Goal: Navigation & Orientation: Find specific page/section

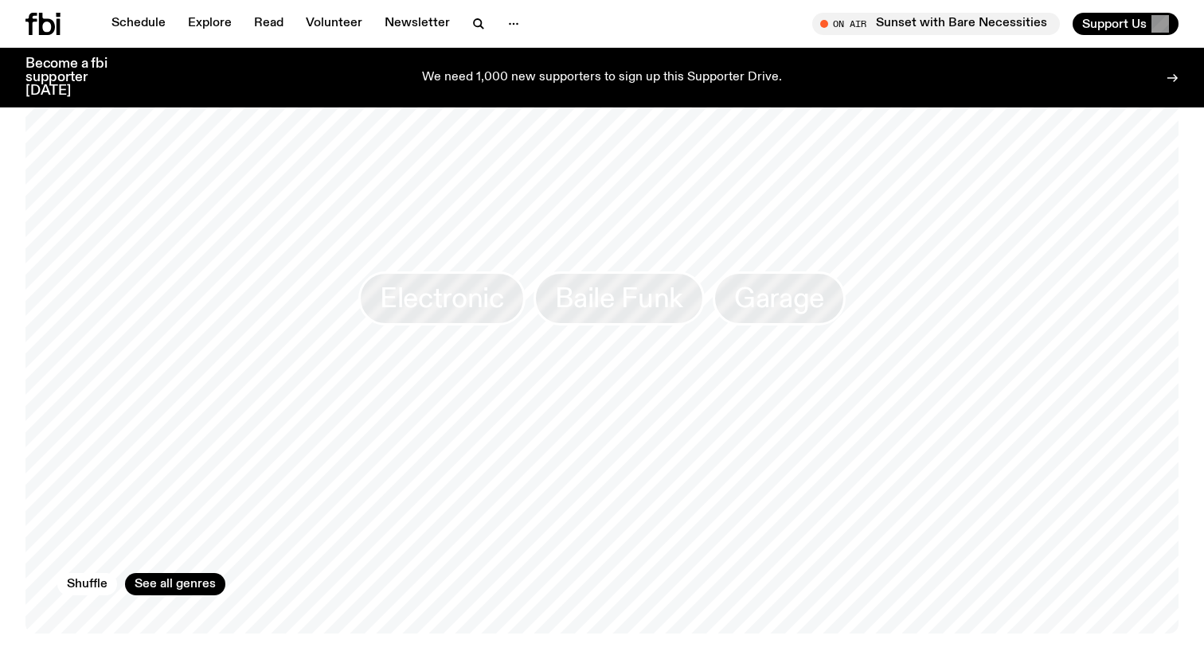
scroll to position [1436, 0]
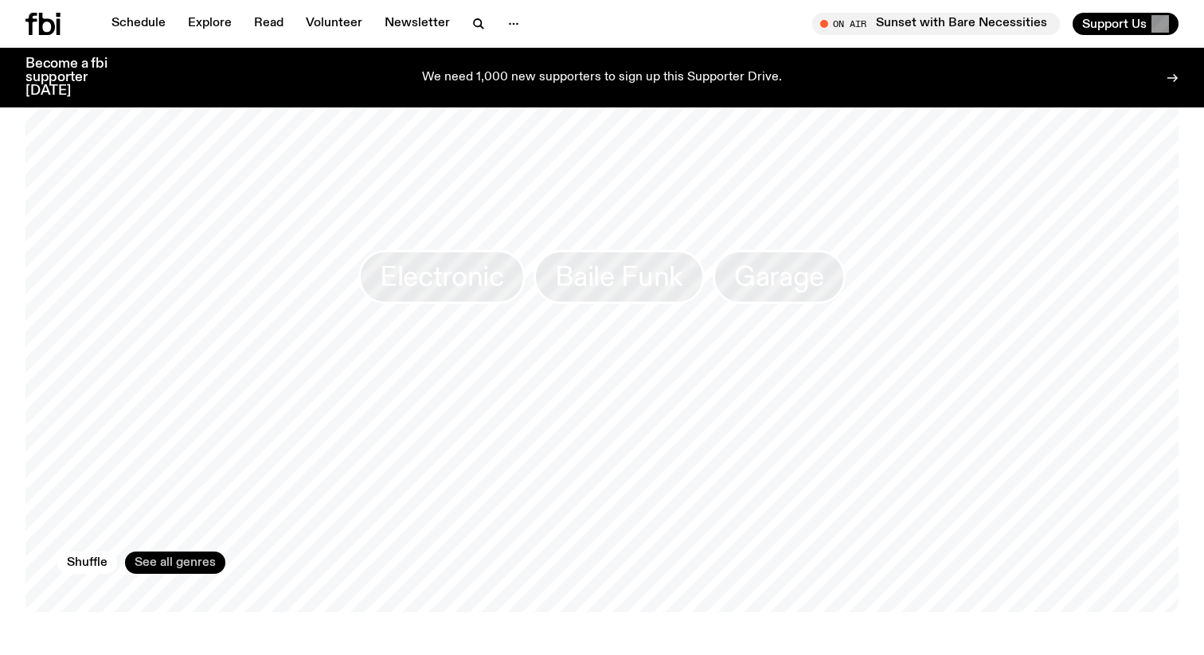
click at [167, 557] on link "See all genres" at bounding box center [175, 563] width 100 height 22
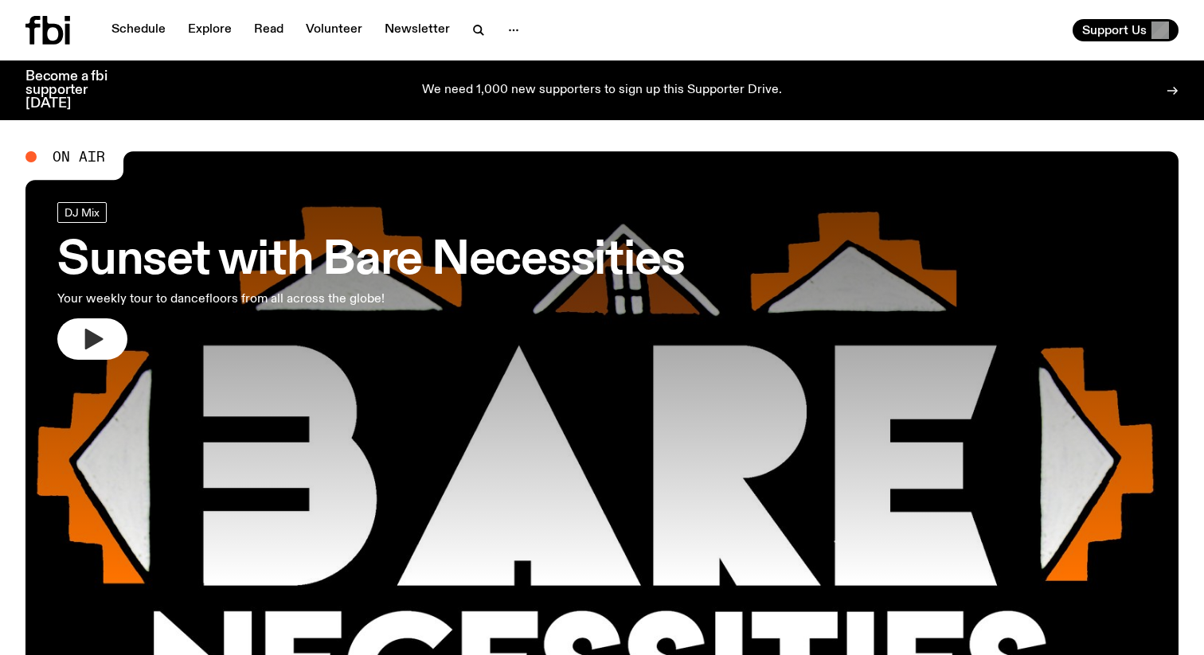
click at [85, 325] on button "button" at bounding box center [92, 339] width 70 height 41
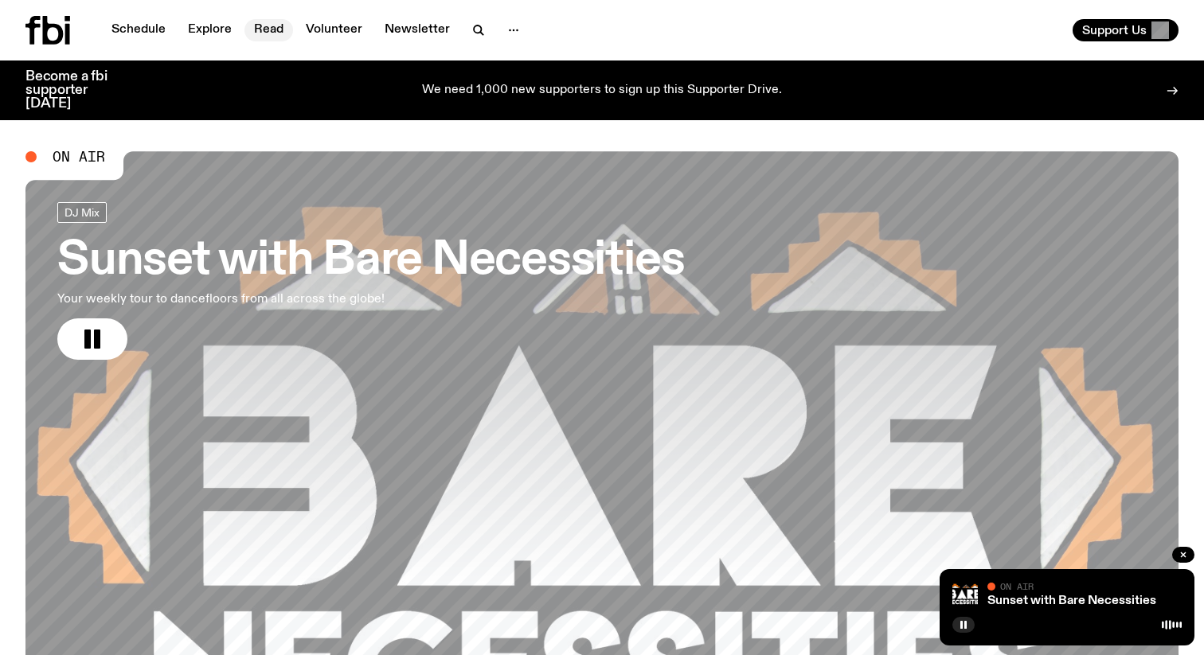
click at [278, 28] on link "Read" at bounding box center [268, 30] width 49 height 22
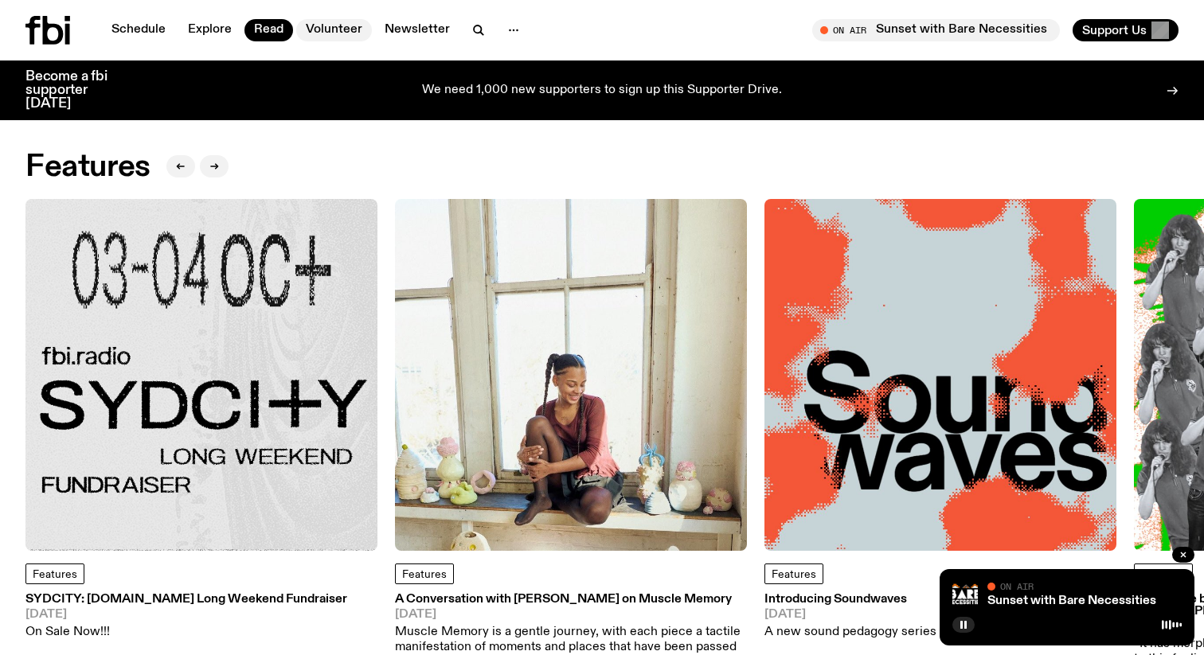
click at [340, 26] on link "Volunteer" at bounding box center [334, 30] width 76 height 22
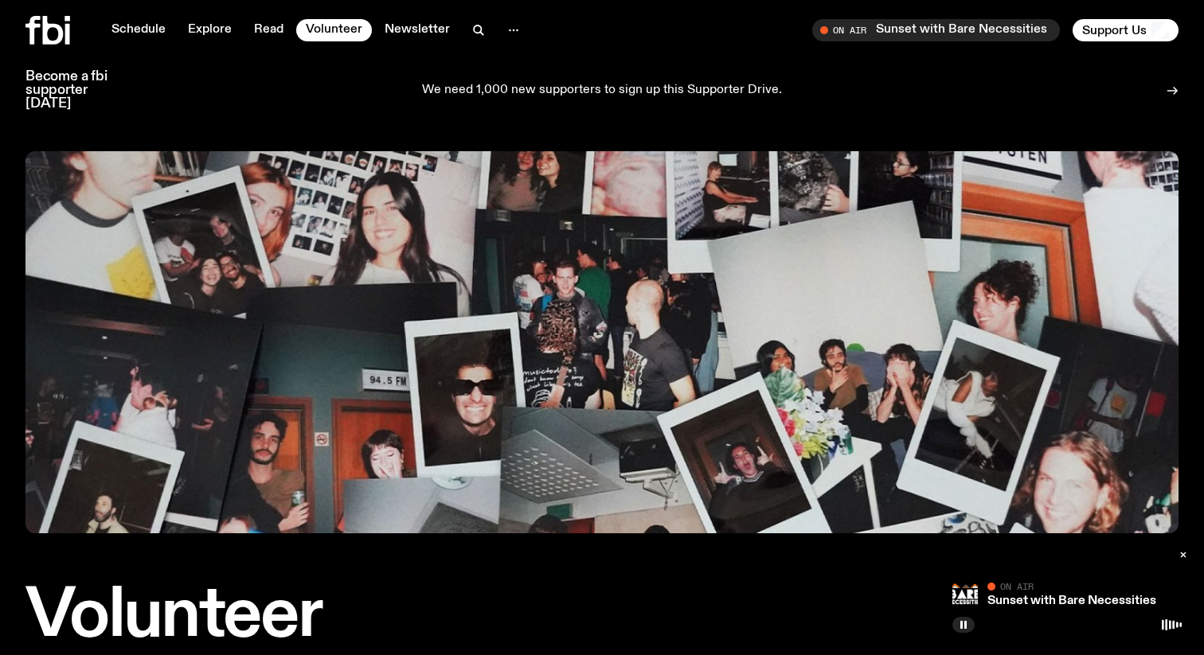
click at [41, 33] on icon at bounding box center [47, 30] width 45 height 29
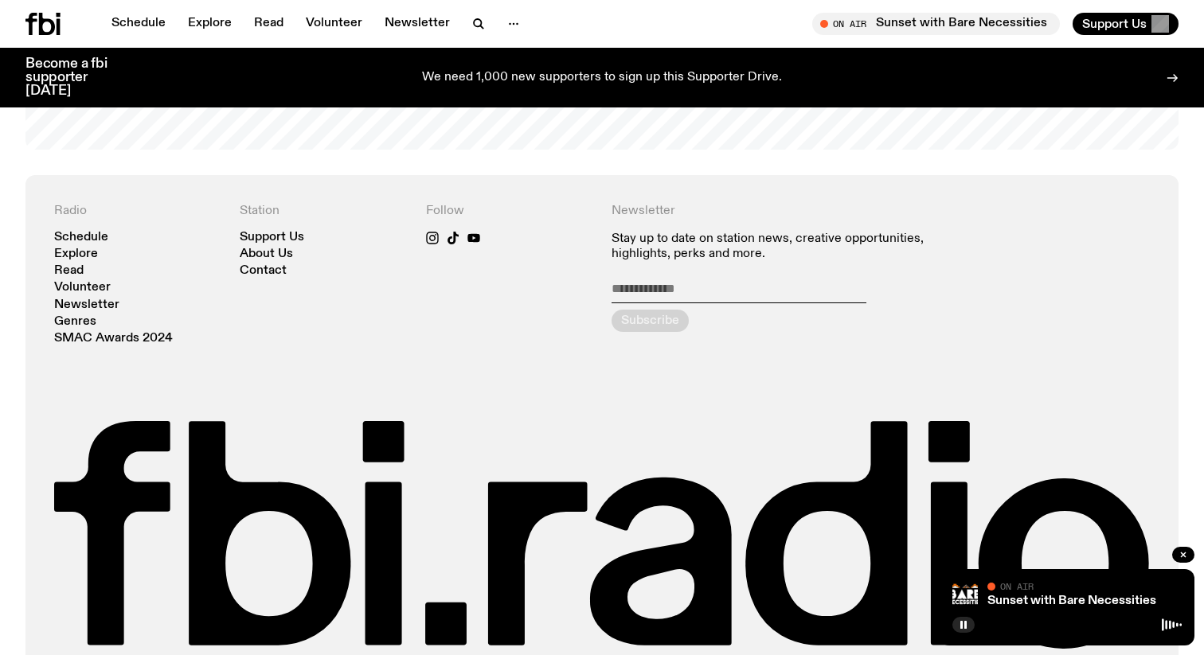
scroll to position [3540, 0]
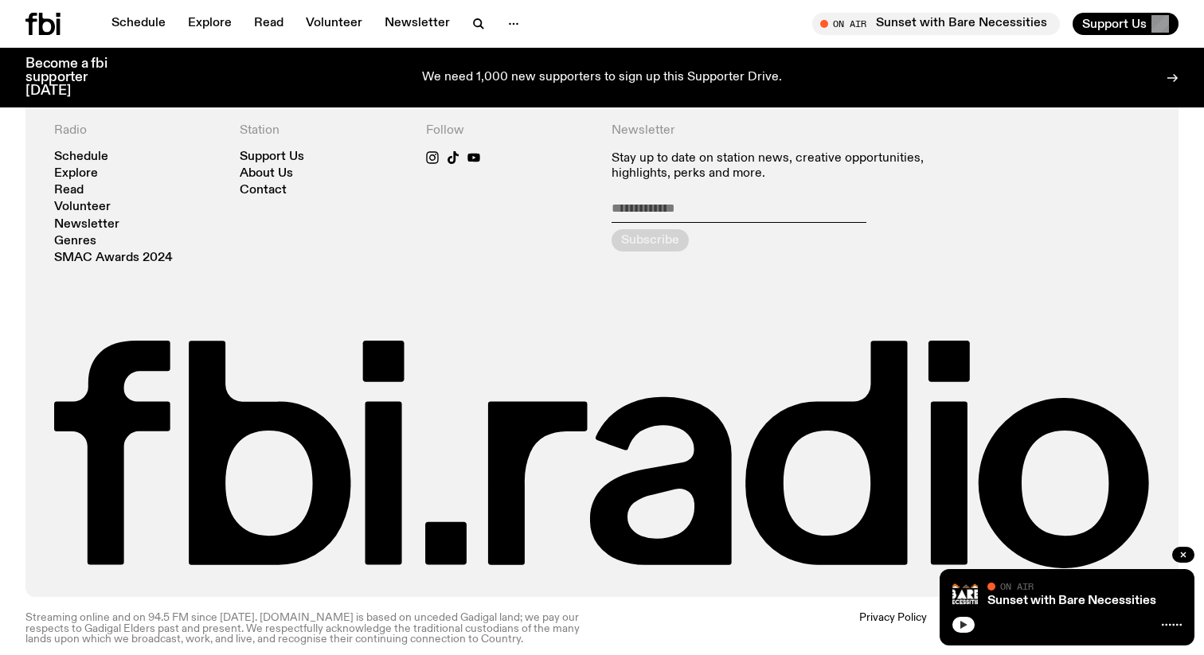
click at [962, 626] on icon "button" at bounding box center [963, 625] width 7 height 8
click at [974, 628] on div at bounding box center [1066, 623] width 229 height 19
click at [967, 626] on icon "button" at bounding box center [964, 625] width 10 height 10
click at [569, 275] on div "Radio Schedule Explore Read Volunteer Newsletter Genres SMAC Awards 2024 Statio…" at bounding box center [602, 346] width 1096 height 446
click at [807, 303] on div "Radio Schedule Explore Read Volunteer Newsletter Genres SMAC Awards 2024 Statio…" at bounding box center [602, 346] width 1096 height 446
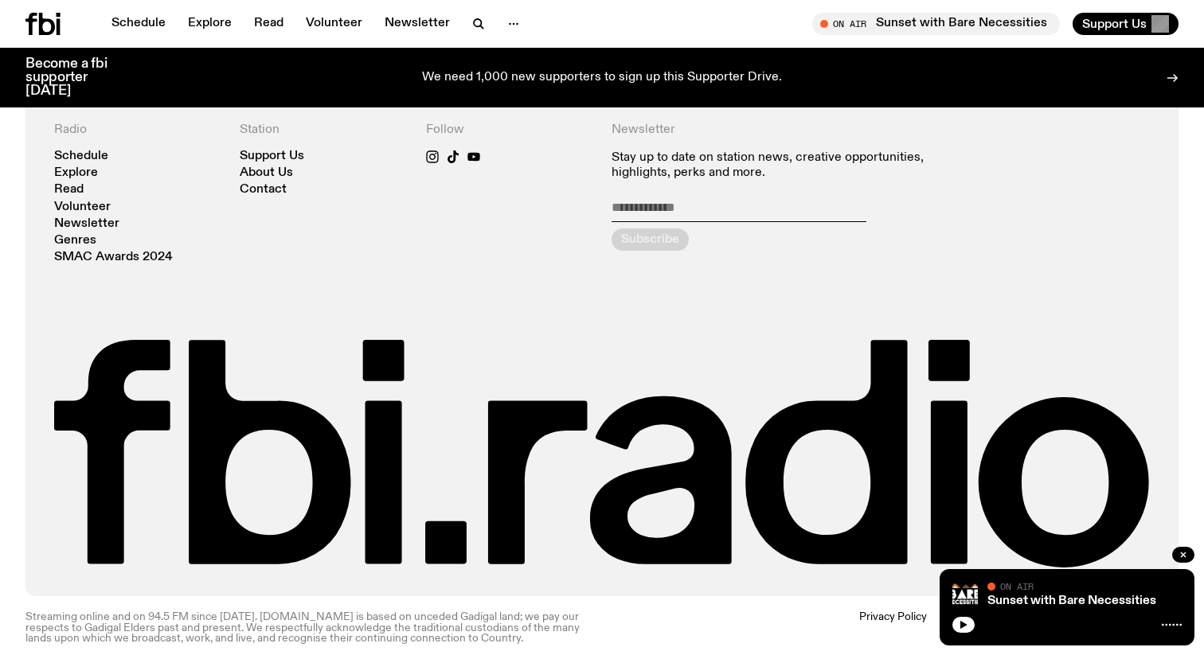
scroll to position [3540, 0]
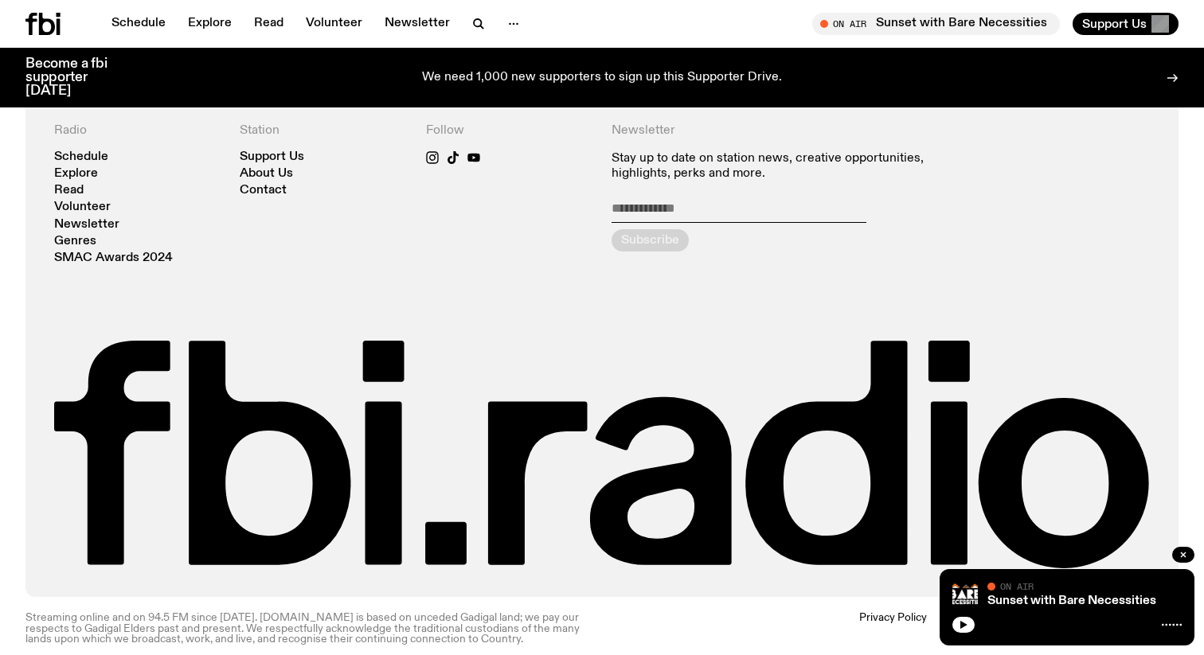
click at [958, 633] on div "Sunset with Bare Necessities On Air On Air" at bounding box center [1067, 607] width 255 height 76
click at [960, 628] on icon "button" at bounding box center [964, 625] width 10 height 10
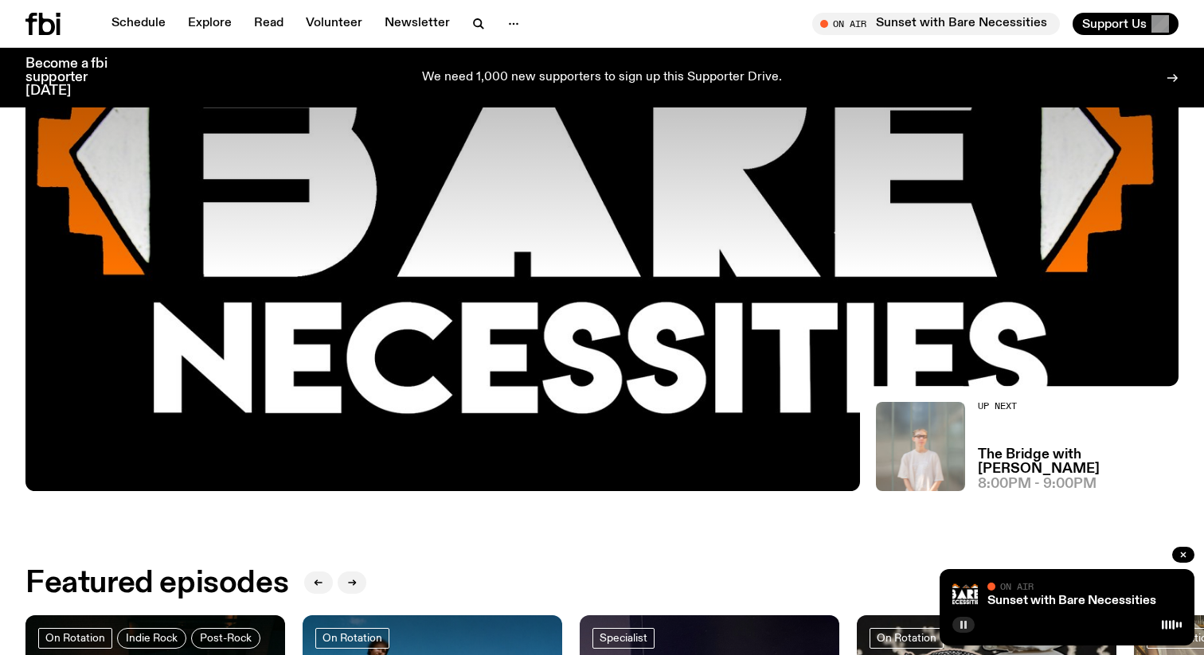
scroll to position [298, 0]
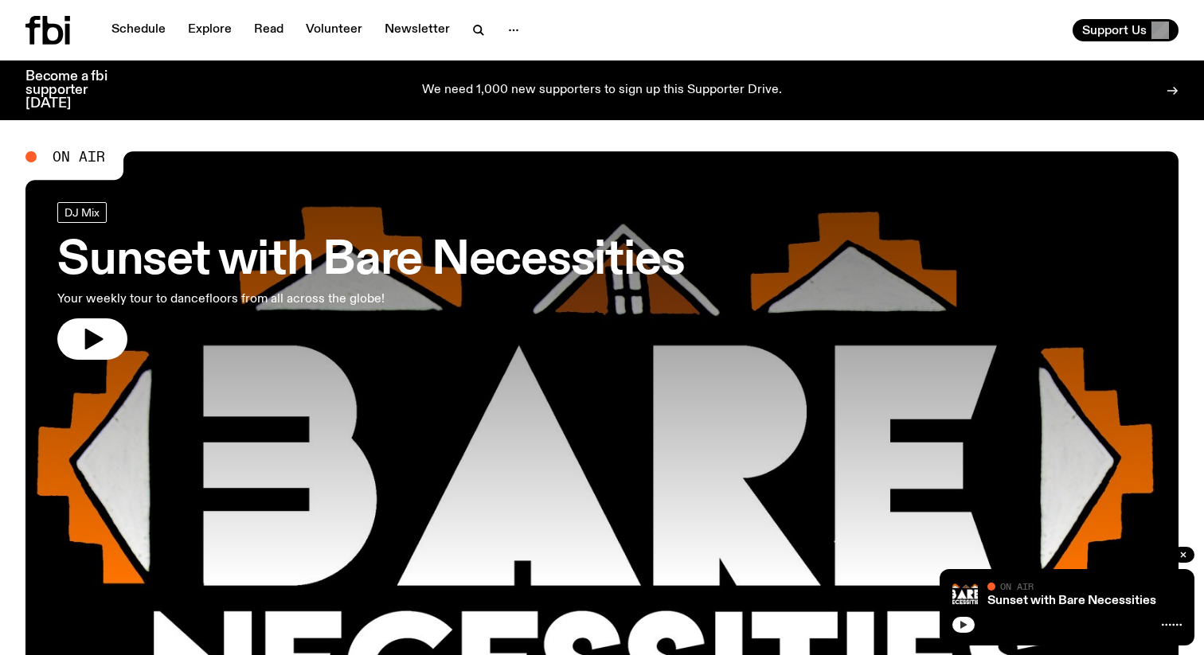
click at [963, 625] on icon "button" at bounding box center [963, 625] width 7 height 8
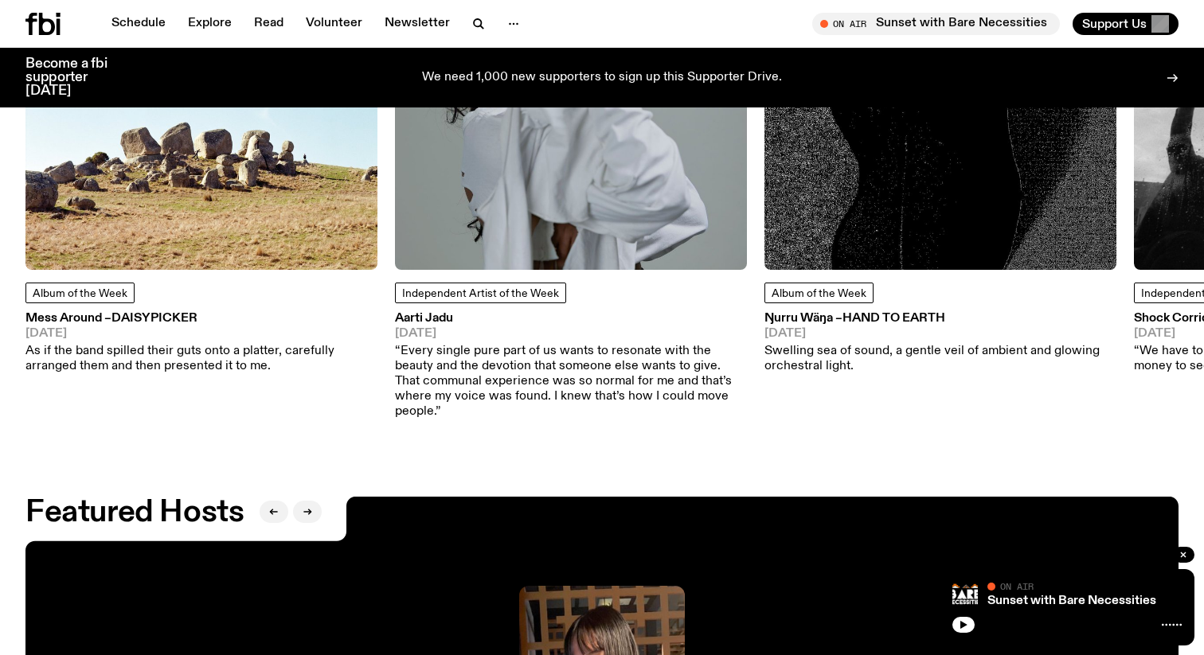
scroll to position [2272, 0]
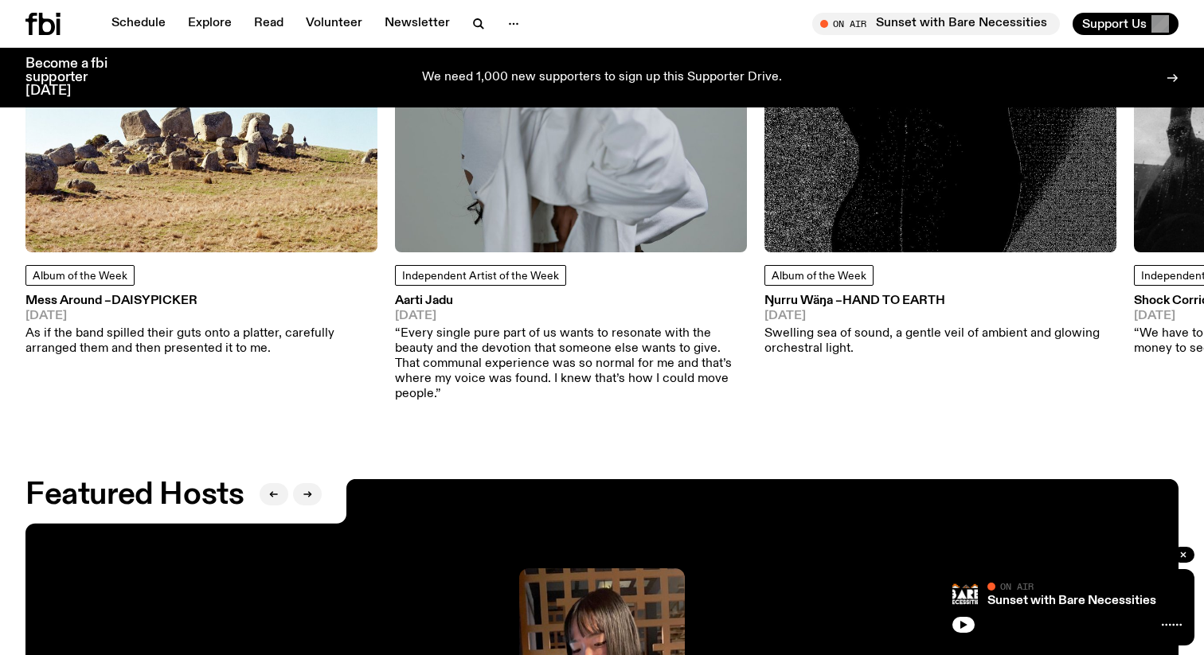
click at [960, 633] on div "Sunset with Bare Necessities On Air On Air" at bounding box center [1067, 607] width 255 height 76
click at [961, 623] on icon "button" at bounding box center [963, 625] width 7 height 8
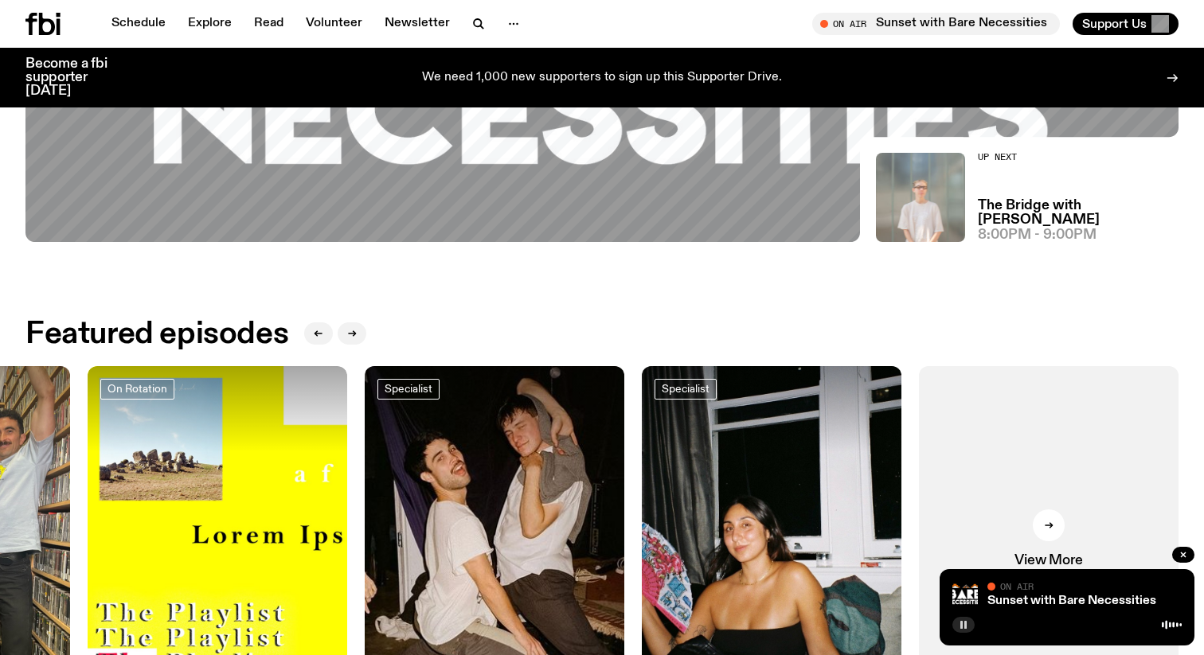
scroll to position [537, 0]
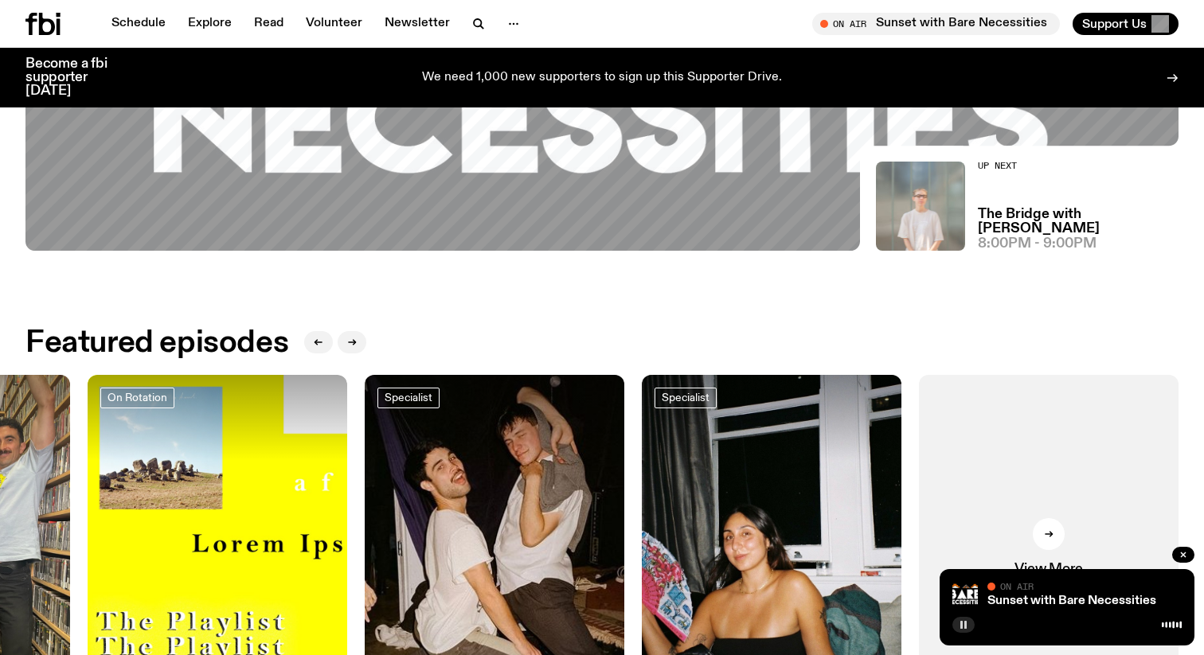
click at [959, 628] on icon "button" at bounding box center [964, 625] width 10 height 10
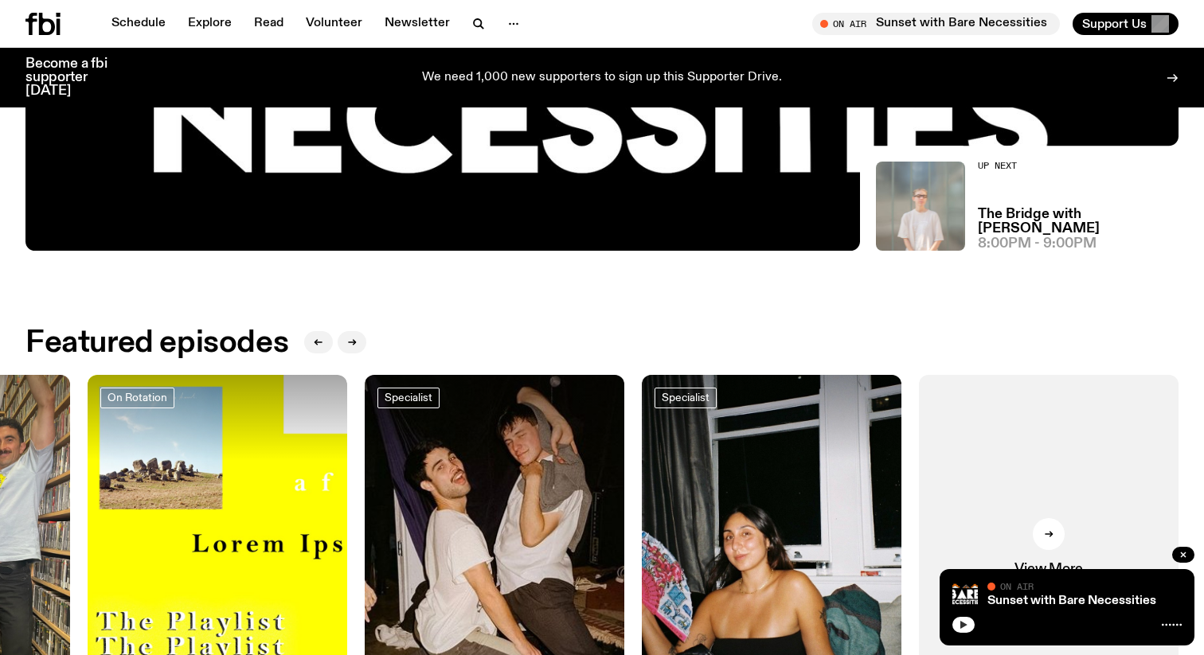
click at [958, 632] on button "button" at bounding box center [963, 625] width 22 height 16
click at [964, 624] on icon "button" at bounding box center [964, 625] width 10 height 10
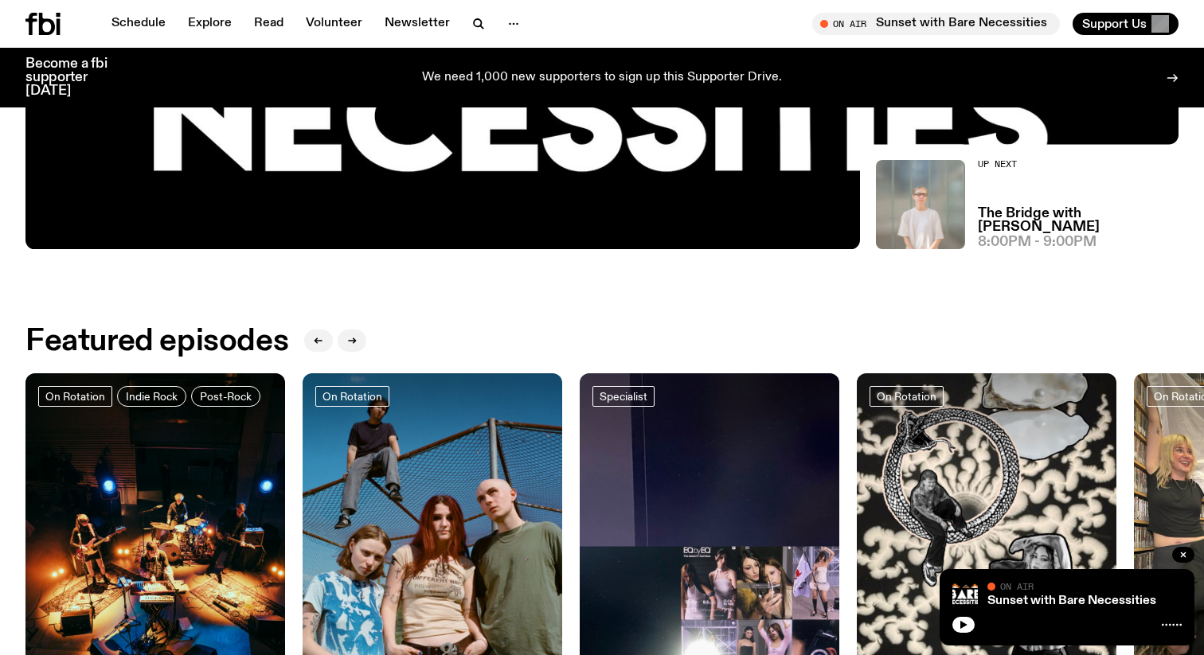
scroll to position [537, 0]
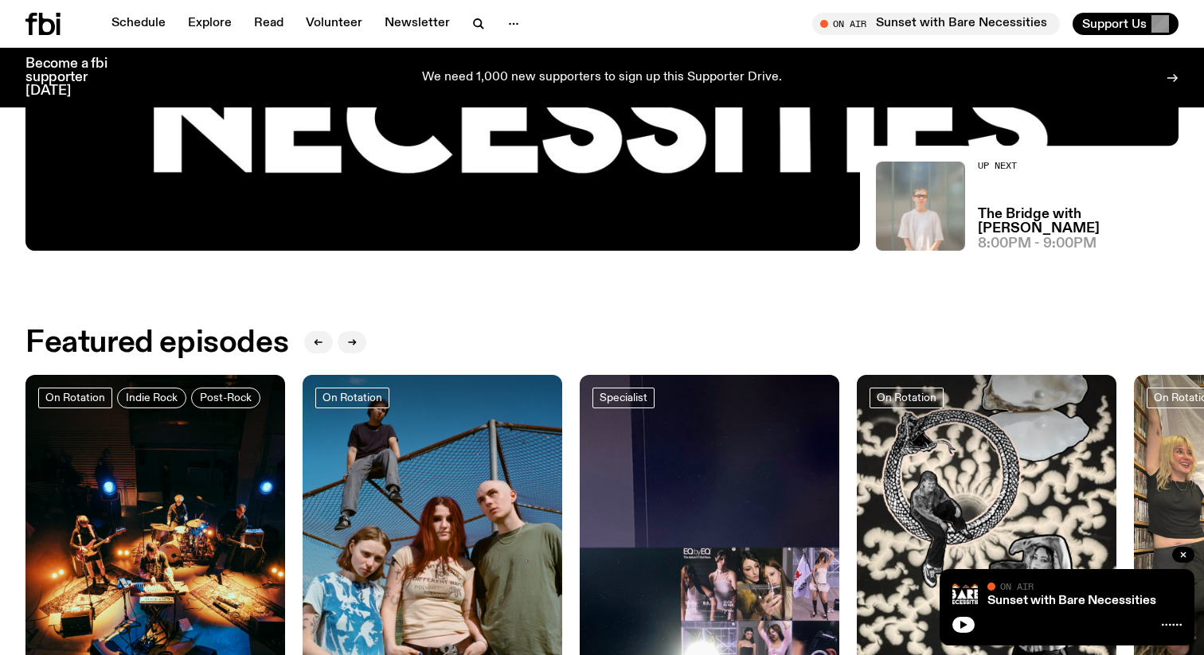
click at [962, 628] on icon "button" at bounding box center [964, 625] width 10 height 10
